Goal: Navigation & Orientation: Understand site structure

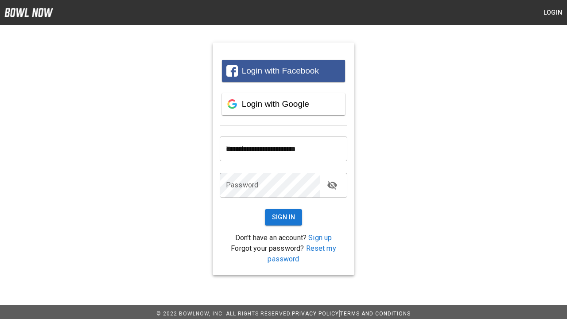
type input "**********"
click at [284, 217] on button "Sign In" at bounding box center [284, 217] width 38 height 16
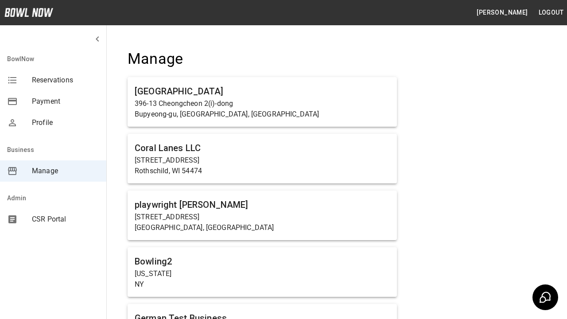
click at [53, 171] on span "Manage" at bounding box center [65, 171] width 67 height 11
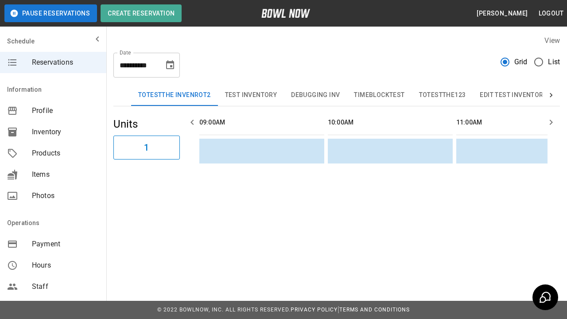
click at [53, 111] on span "Profile" at bounding box center [65, 110] width 67 height 11
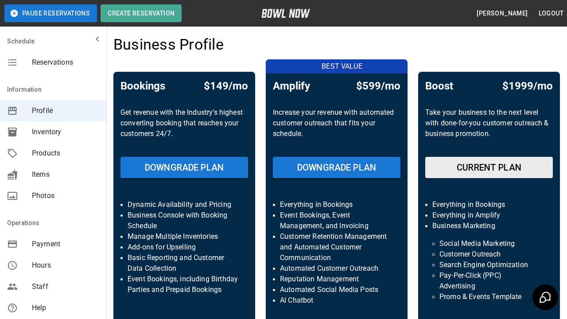
click at [53, 132] on span "Inventory" at bounding box center [65, 132] width 67 height 11
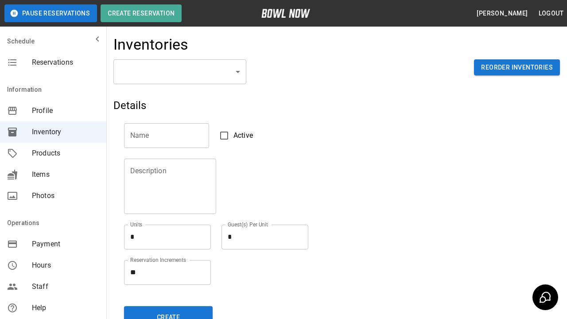
click at [53, 153] on span "Products" at bounding box center [65, 153] width 67 height 11
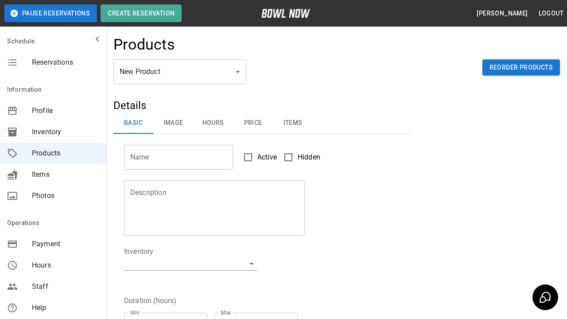
click at [53, 175] on span "Items" at bounding box center [65, 174] width 67 height 11
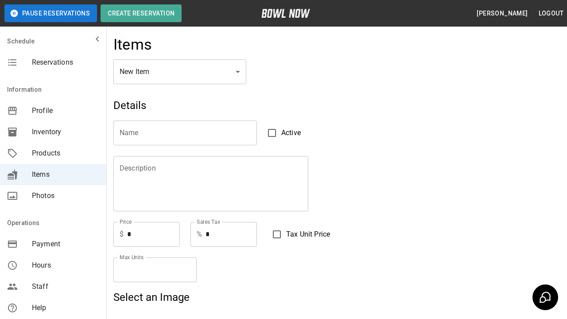
click at [53, 196] on span "Photos" at bounding box center [65, 196] width 67 height 11
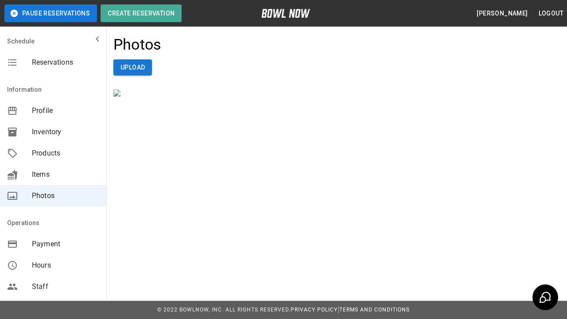
click at [53, 244] on span "Payment" at bounding box center [65, 244] width 67 height 11
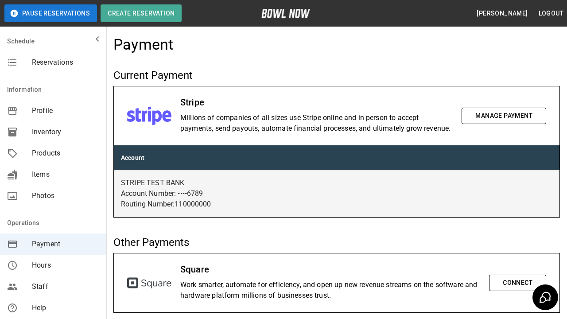
click at [53, 265] on span "Hours" at bounding box center [65, 265] width 67 height 11
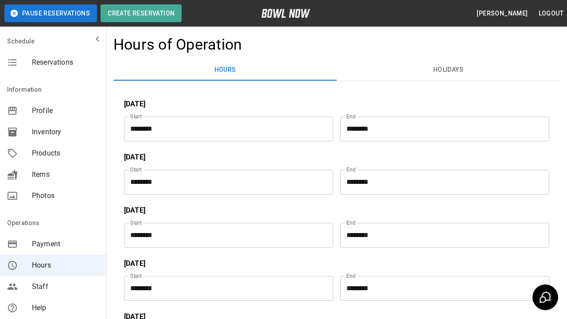
click at [53, 287] on span "Staff" at bounding box center [65, 286] width 67 height 11
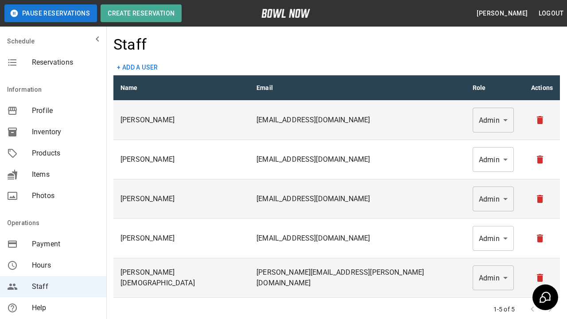
click at [53, 308] on span "Help" at bounding box center [65, 308] width 67 height 11
